Goal: Book appointment/travel/reservation

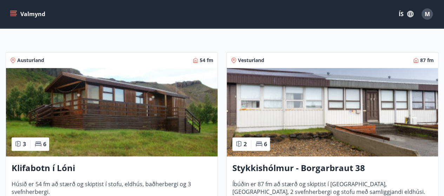
scroll to position [105, 0]
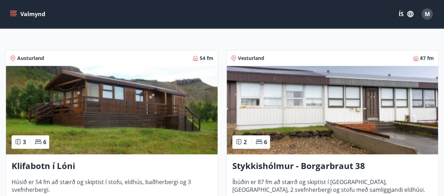
click at [299, 105] on img at bounding box center [333, 110] width 212 height 88
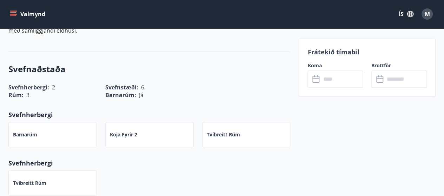
scroll to position [281, 0]
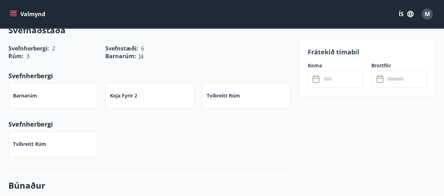
click at [325, 88] on div "Frátekið tímabil Koma ​ ​ Brottför ​ ​" at bounding box center [367, 68] width 137 height 58
click at [335, 82] on input "text" at bounding box center [342, 79] width 42 height 17
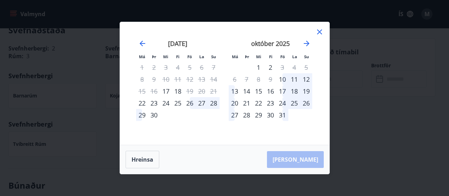
click at [283, 90] on div "17" at bounding box center [282, 91] width 12 height 12
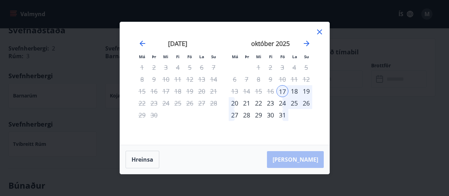
click at [235, 103] on div "20" at bounding box center [235, 103] width 12 height 12
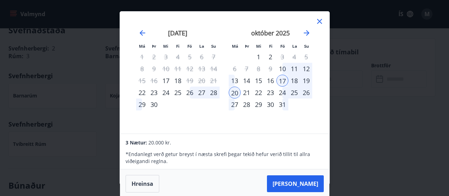
click at [392, 160] on div "Má Þr Mi Fi Fö La Su Má Þr Mi Fi Fö La Su [DATE] 1 2 3 4 5 6 7 8 9 10 11 12 13 …" at bounding box center [224, 98] width 449 height 196
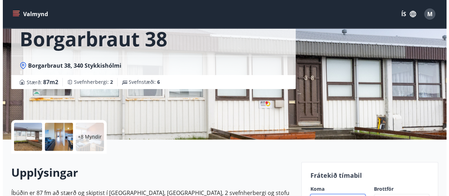
scroll to position [105, 0]
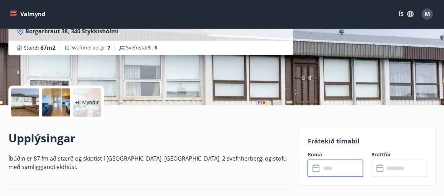
click at [25, 101] on div at bounding box center [25, 102] width 28 height 28
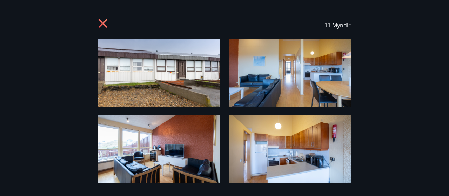
click at [293, 65] on img at bounding box center [290, 73] width 122 height 68
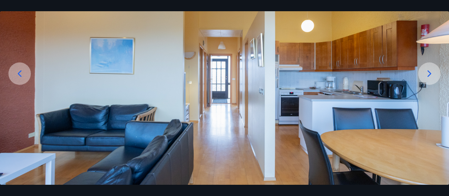
scroll to position [70, 0]
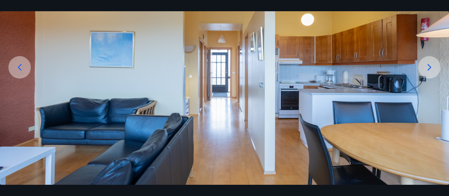
click at [425, 69] on icon at bounding box center [429, 67] width 11 height 11
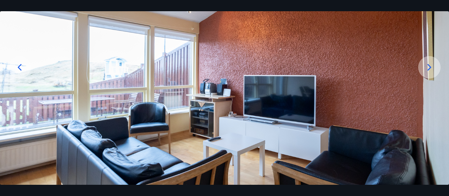
click at [425, 69] on icon at bounding box center [429, 67] width 11 height 11
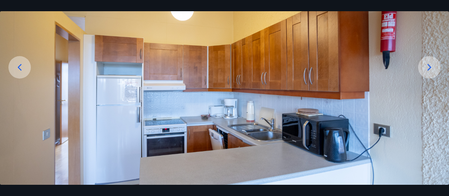
click at [425, 69] on icon at bounding box center [429, 67] width 11 height 11
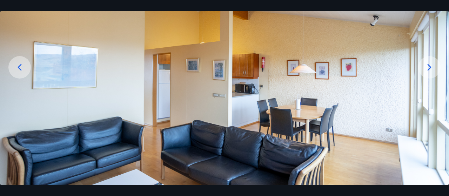
click at [425, 69] on icon at bounding box center [429, 67] width 11 height 11
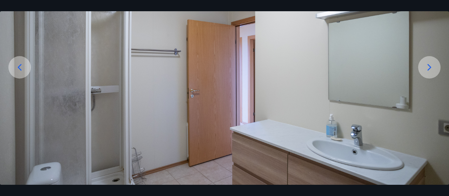
click at [425, 69] on icon at bounding box center [429, 67] width 11 height 11
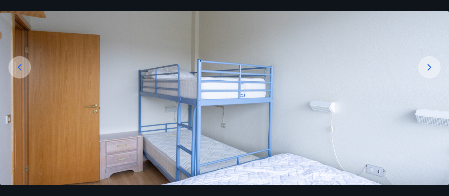
click at [425, 69] on icon at bounding box center [429, 67] width 11 height 11
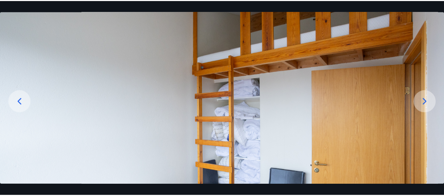
scroll to position [34, 0]
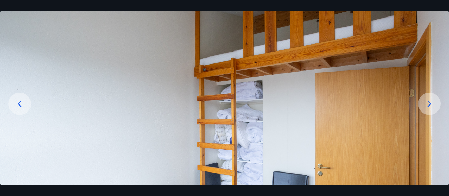
click at [429, 107] on icon at bounding box center [429, 103] width 11 height 11
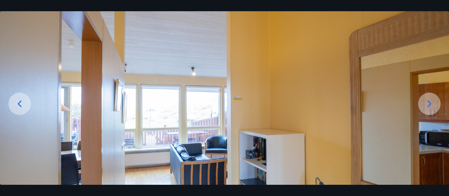
click at [429, 107] on icon at bounding box center [429, 103] width 11 height 11
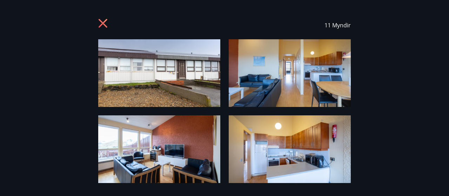
click at [98, 20] on icon at bounding box center [103, 24] width 11 height 11
